Goal: Find specific fact

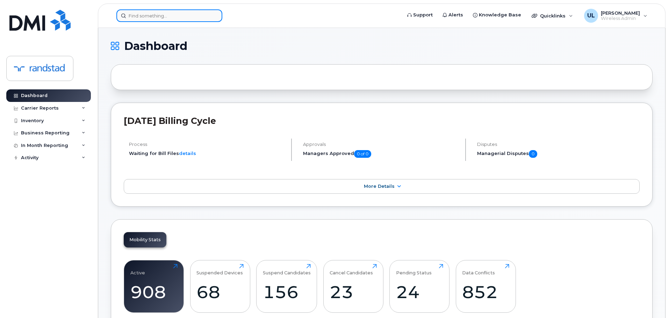
click at [217, 14] on div at bounding box center [169, 15] width 106 height 13
paste input "(437) 448-8857"
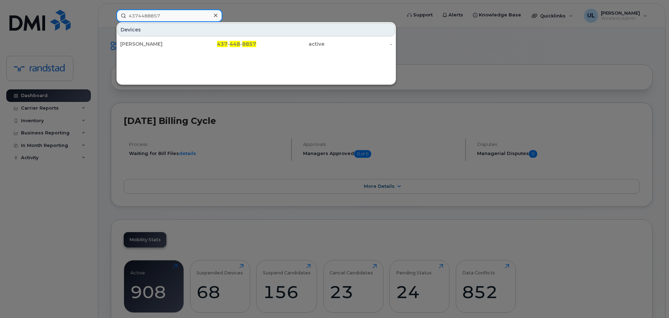
type input "4374488857"
click at [228, 53] on div "Devices Shaun Pais 437 - 448 - 8857 active -" at bounding box center [256, 53] width 280 height 63
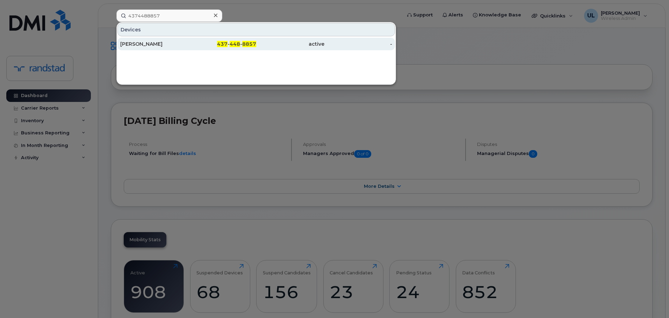
click at [228, 45] on span "437" at bounding box center [222, 44] width 10 height 6
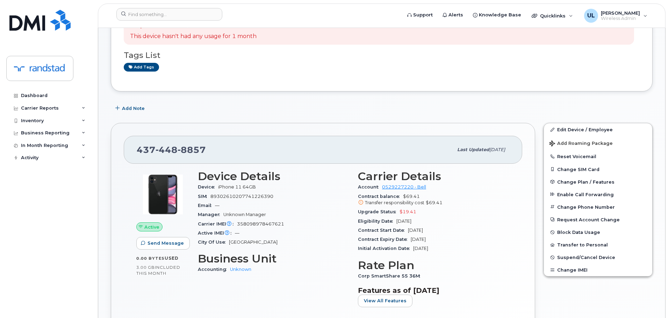
scroll to position [70, 0]
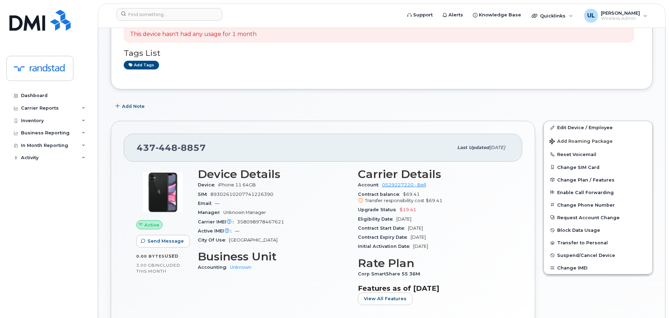
click at [185, 158] on div "[PHONE_NUMBER] Last updated [DATE]" at bounding box center [323, 148] width 399 height 28
copy span "[PHONE_NUMBER]"
